Goal: Find specific page/section: Find specific page/section

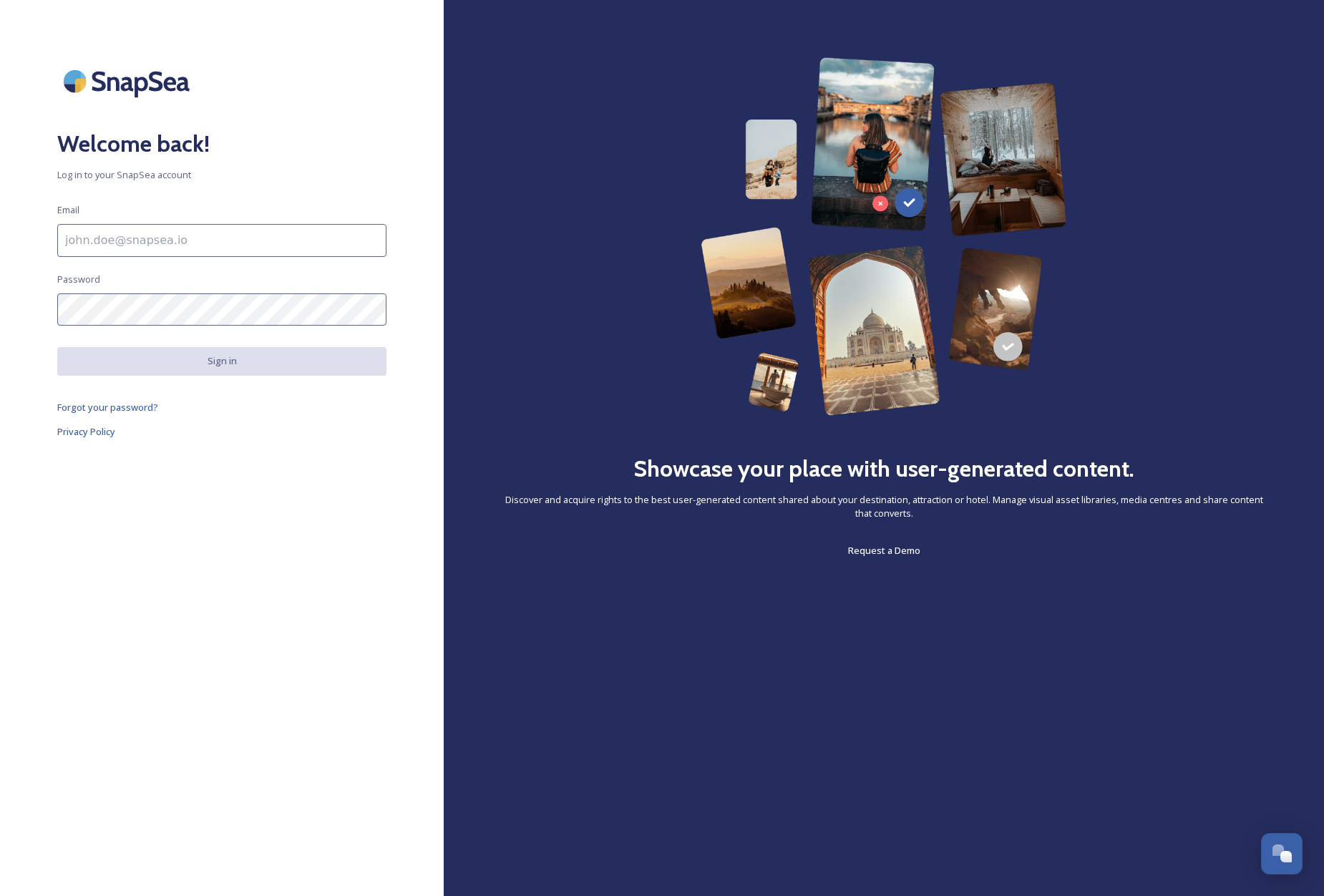
type input "[EMAIL_ADDRESS][DOMAIN_NAME]"
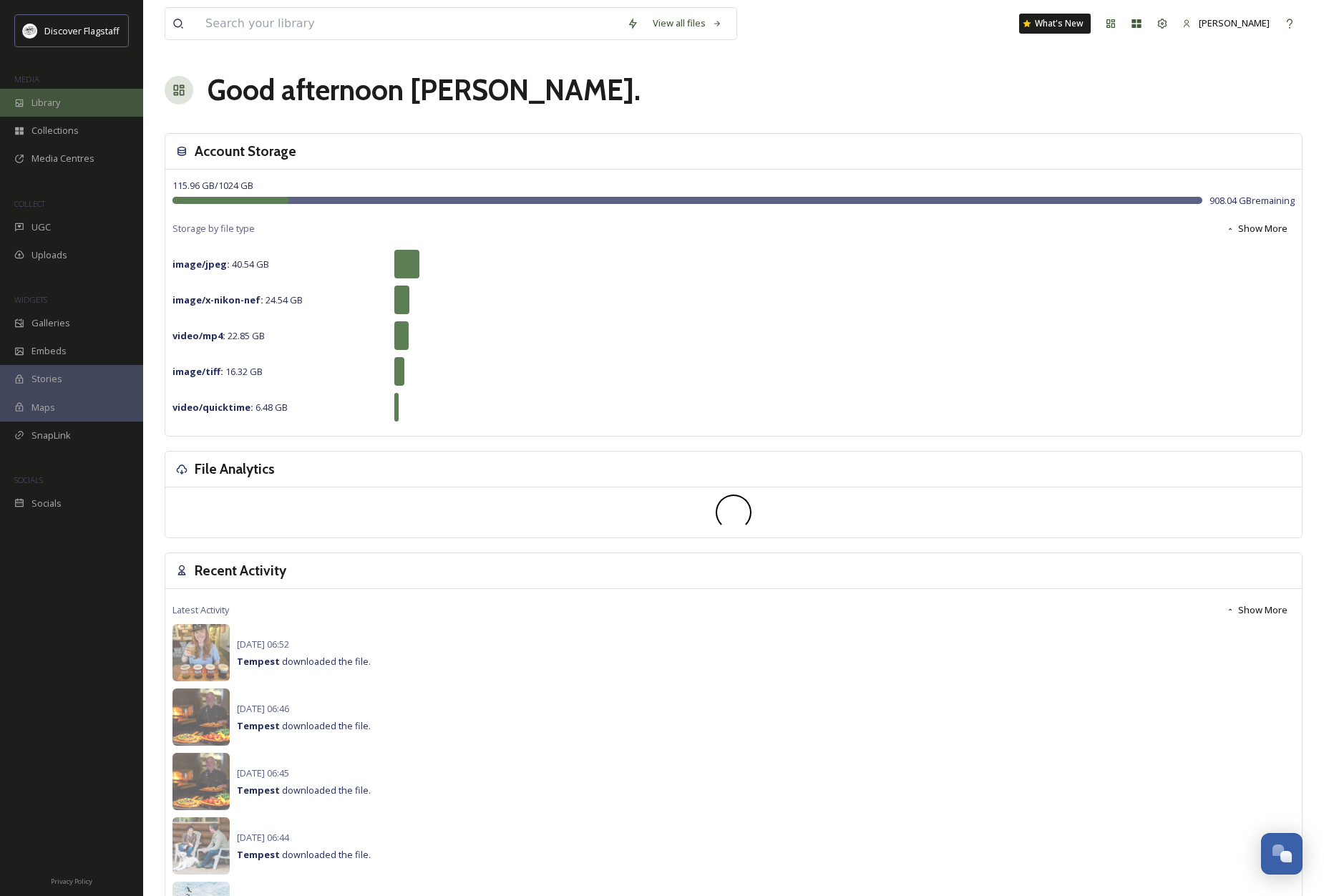
click at [75, 103] on div "Library" at bounding box center [71, 103] width 143 height 28
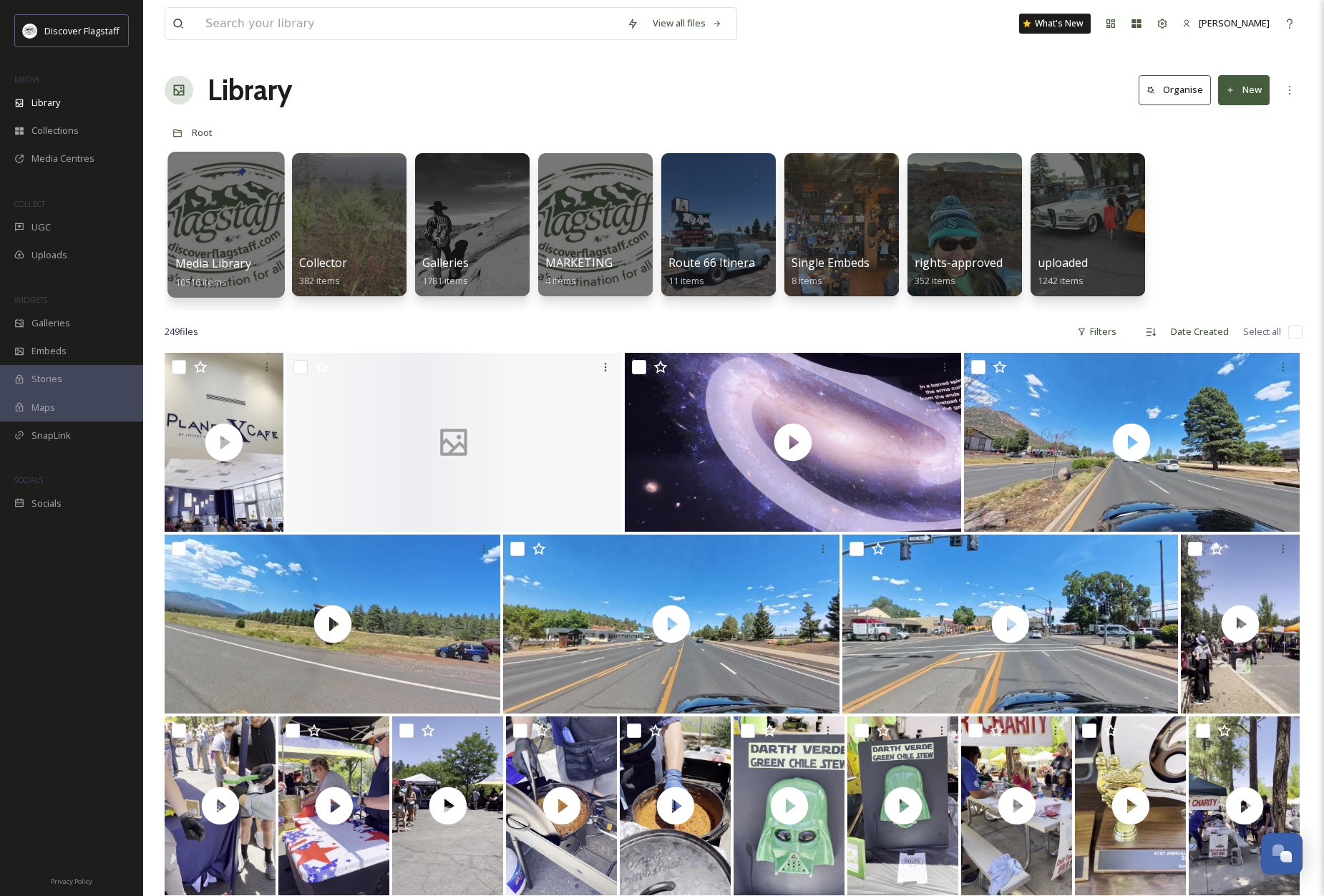
click at [250, 229] on div at bounding box center [226, 224] width 117 height 146
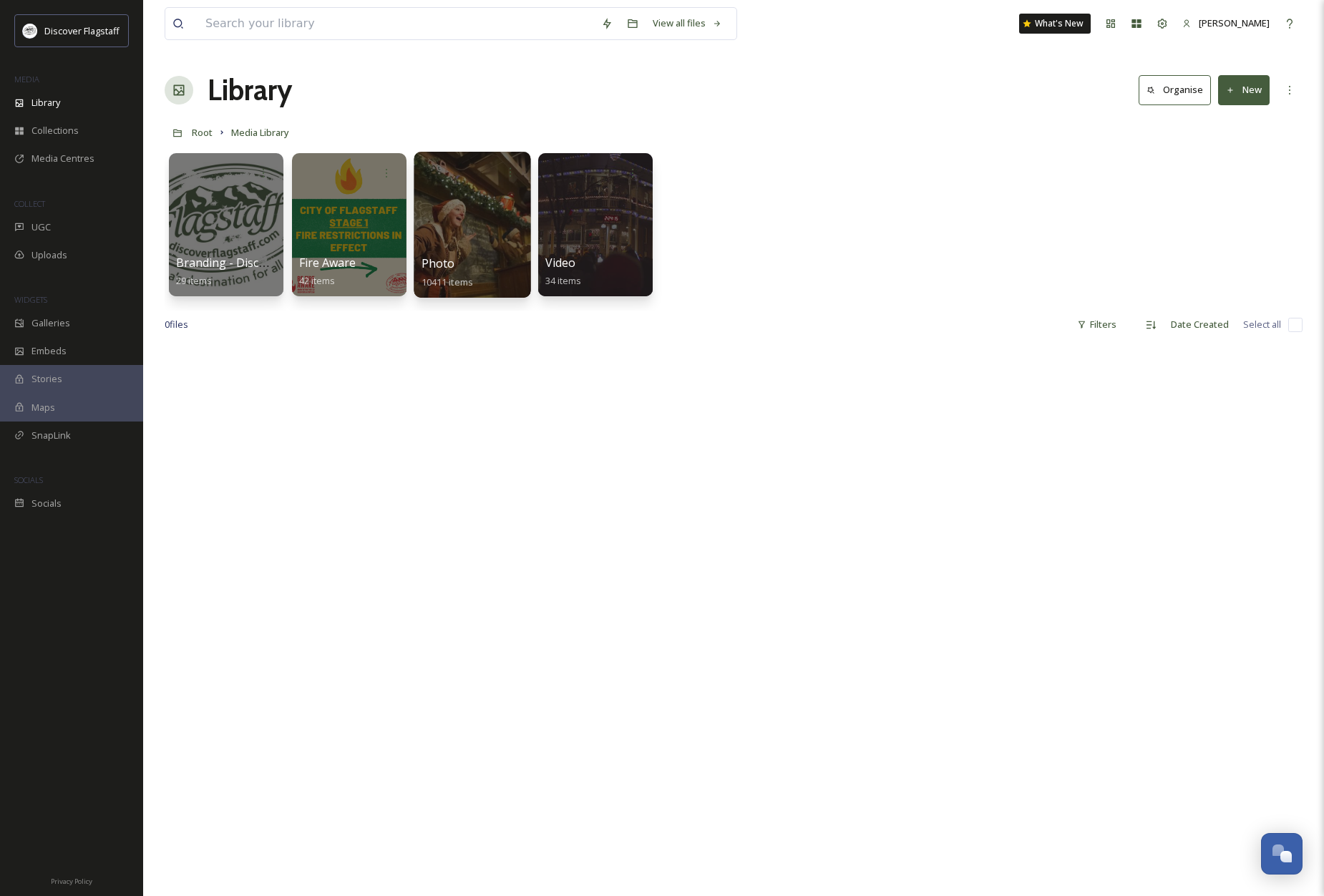
click at [489, 254] on div at bounding box center [472, 224] width 117 height 146
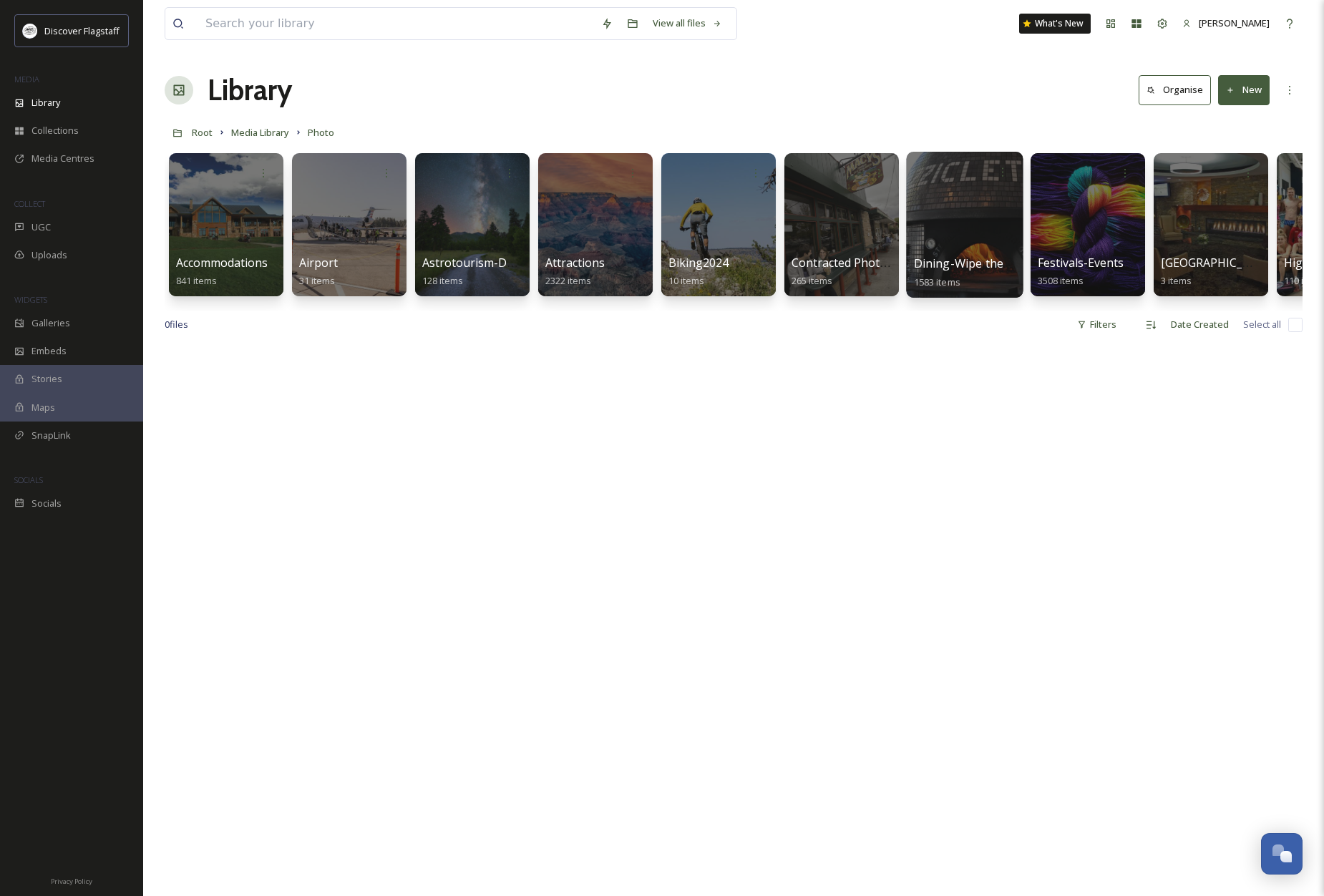
click at [959, 249] on div at bounding box center [964, 224] width 117 height 146
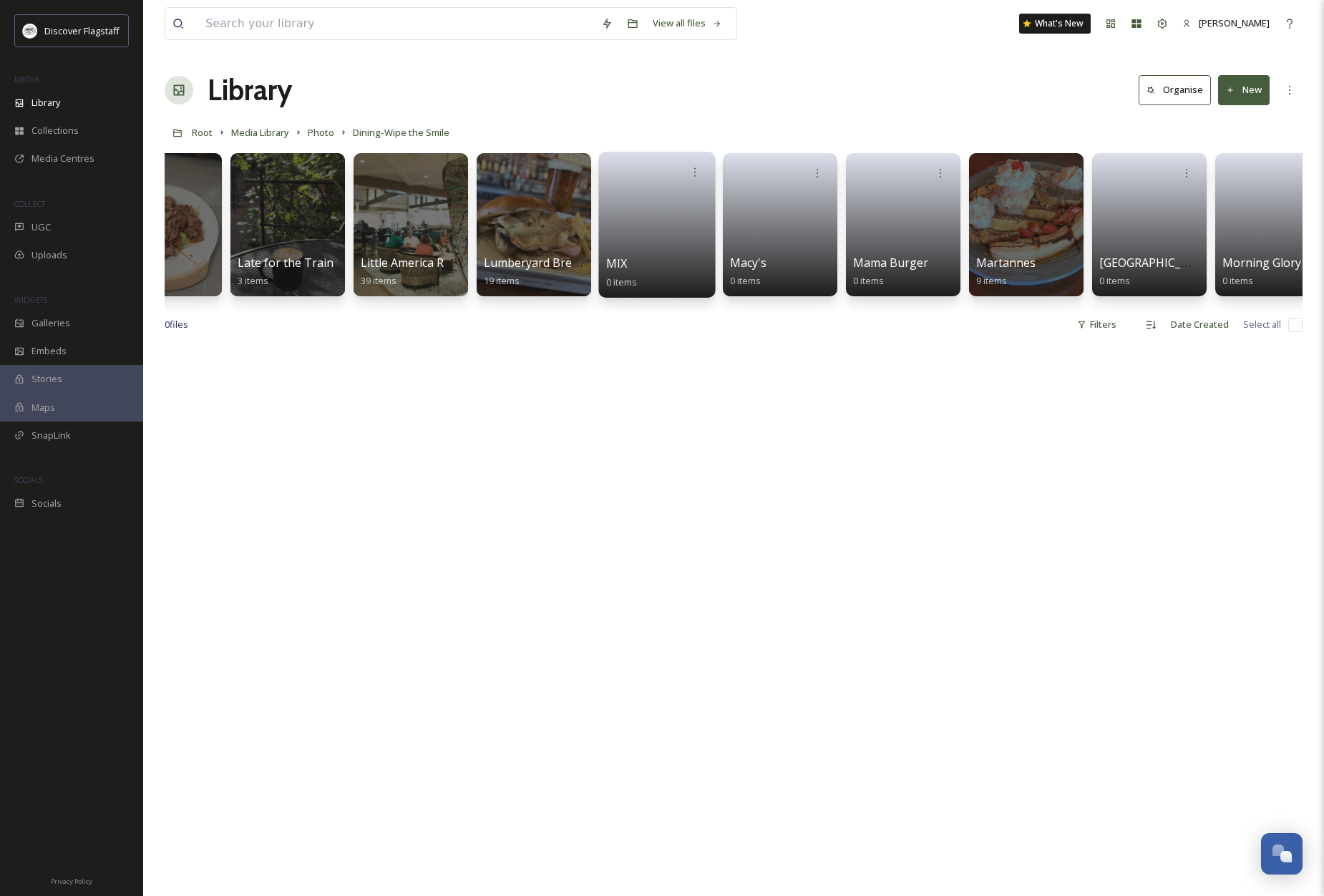
scroll to position [0, 5728]
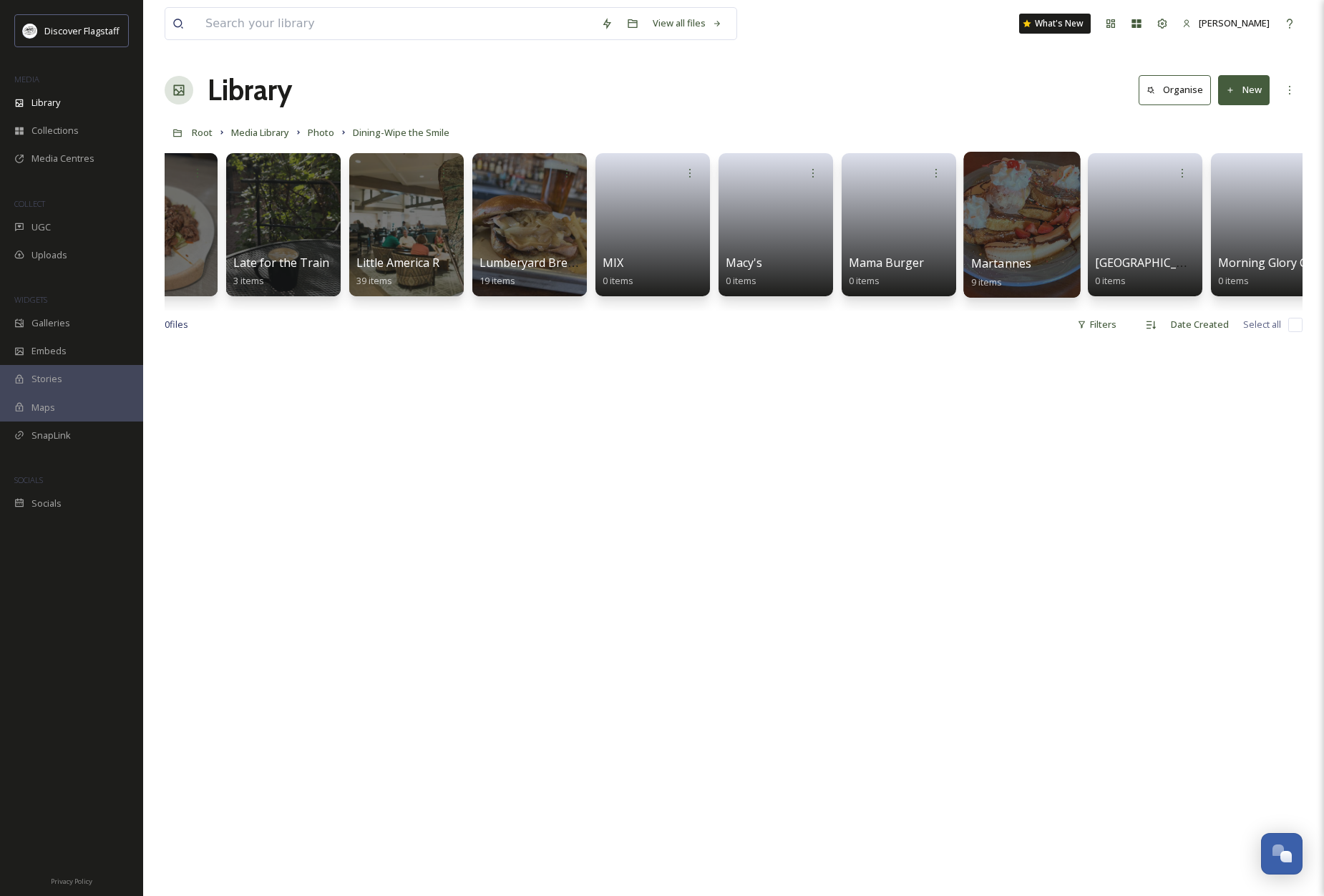
click at [1025, 256] on span "Martannes" at bounding box center [1001, 262] width 61 height 15
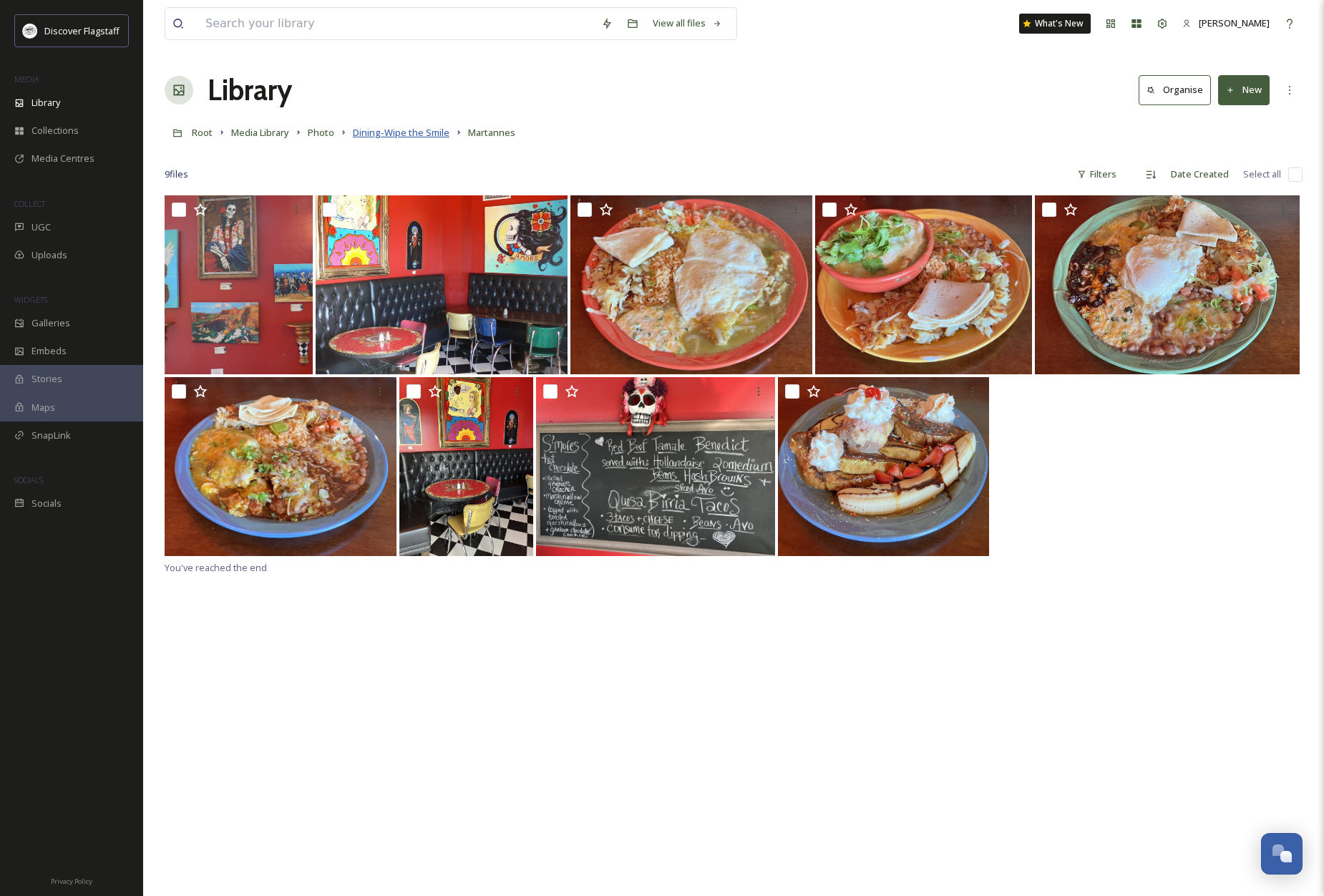
click at [391, 136] on span "Dining-Wipe the Smile" at bounding box center [400, 132] width 96 height 13
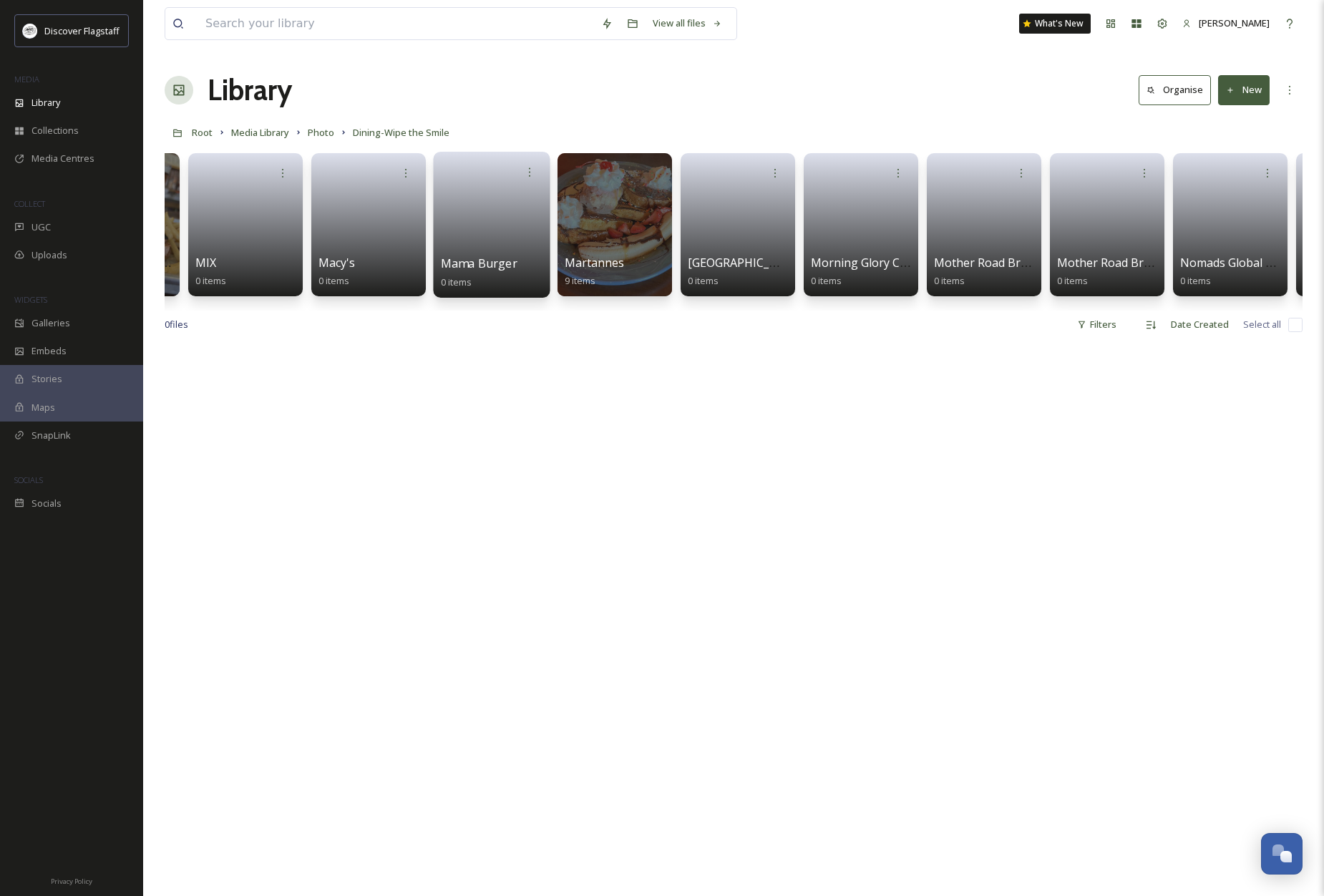
scroll to position [0, 6151]
